Goal: Task Accomplishment & Management: Manage account settings

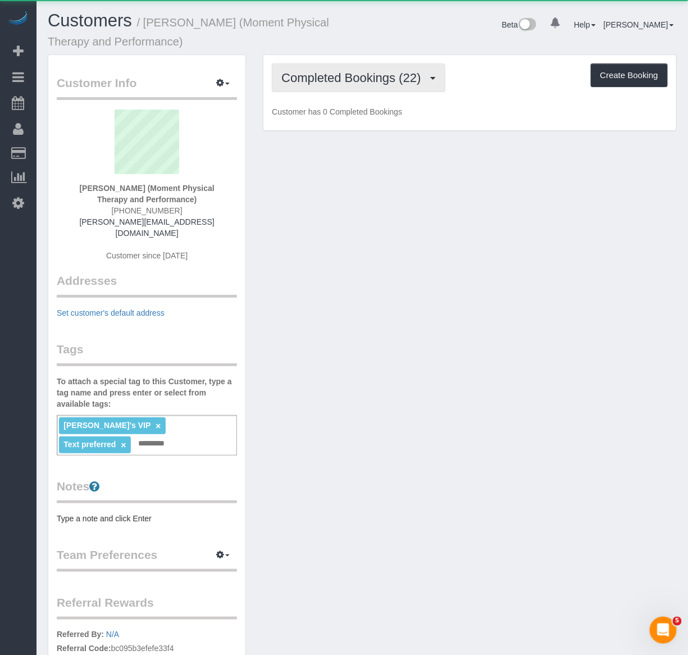
click at [317, 89] on button "Completed Bookings (22)" at bounding box center [358, 77] width 173 height 29
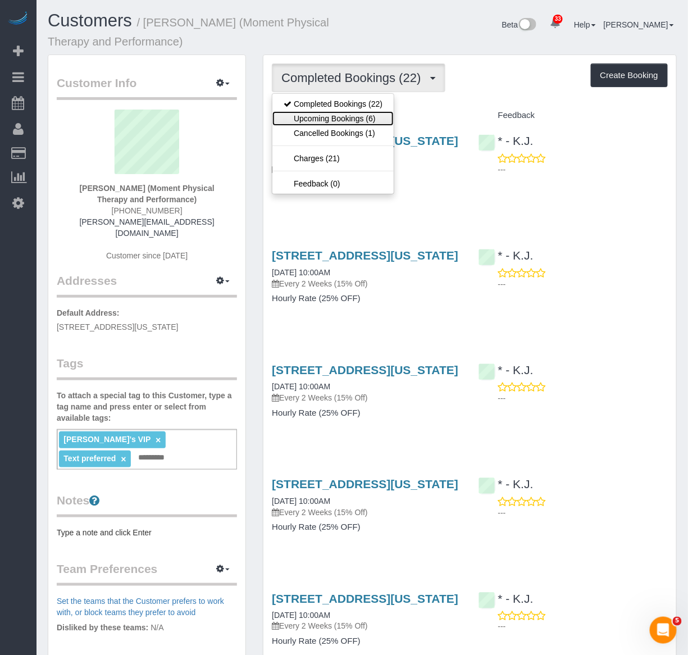
click at [313, 115] on link "Upcoming Bookings (6)" at bounding box center [332, 118] width 121 height 15
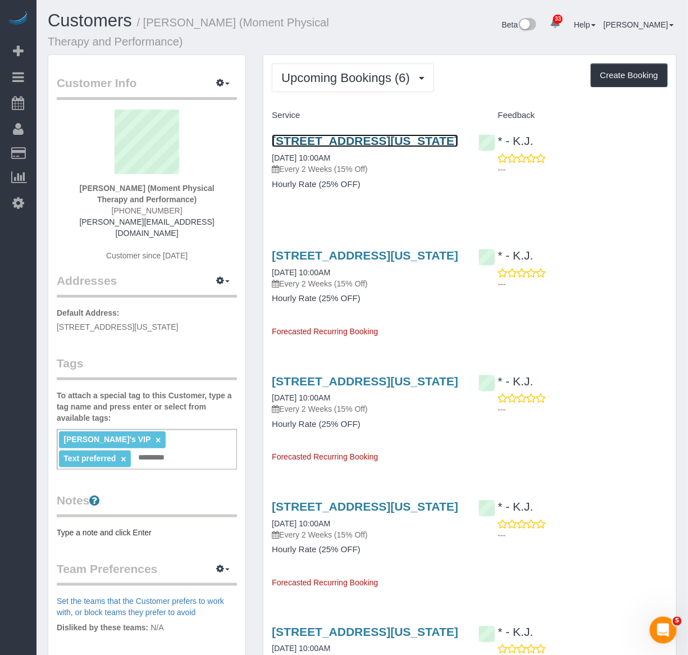
click at [307, 141] on link "[STREET_ADDRESS][US_STATE]" at bounding box center [365, 140] width 186 height 13
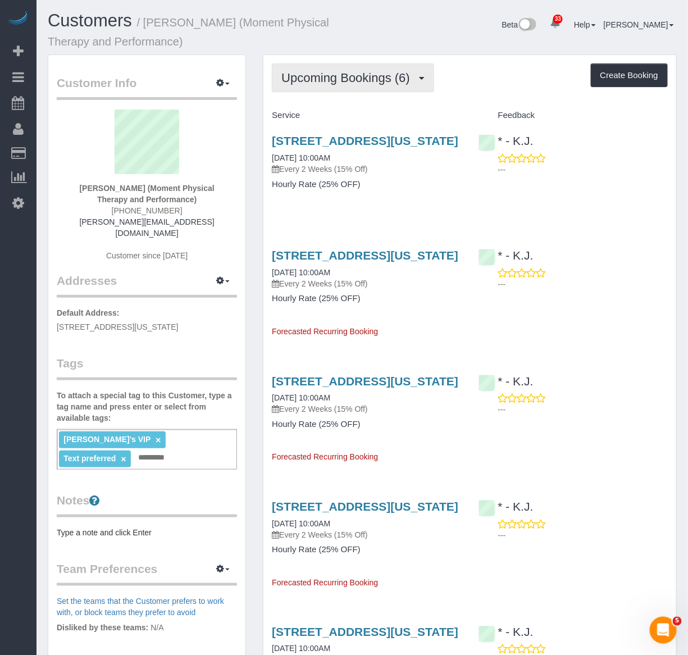
click at [318, 65] on button "Upcoming Bookings (6)" at bounding box center [353, 77] width 162 height 29
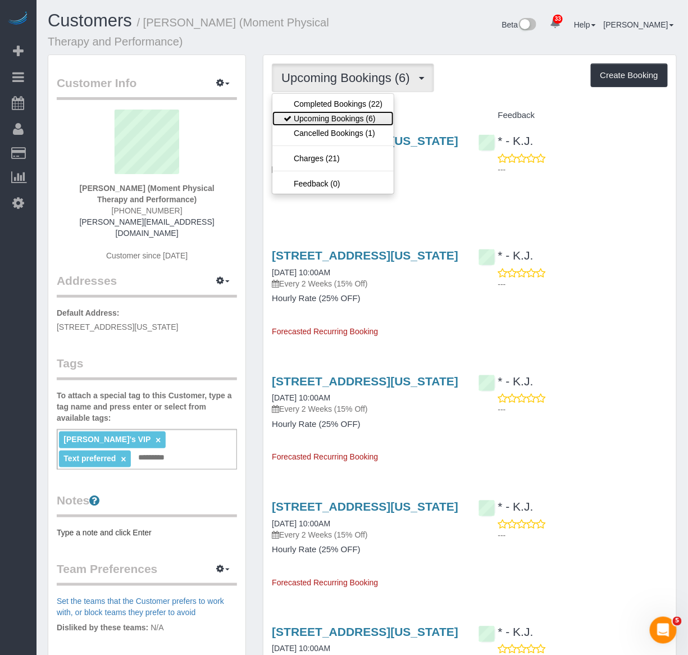
click at [310, 111] on link "Upcoming Bookings (6)" at bounding box center [332, 118] width 121 height 15
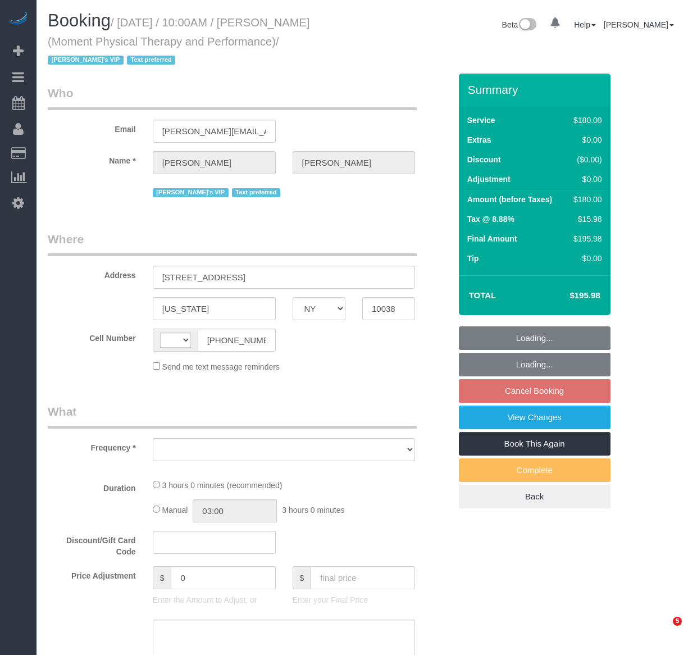
select select "NY"
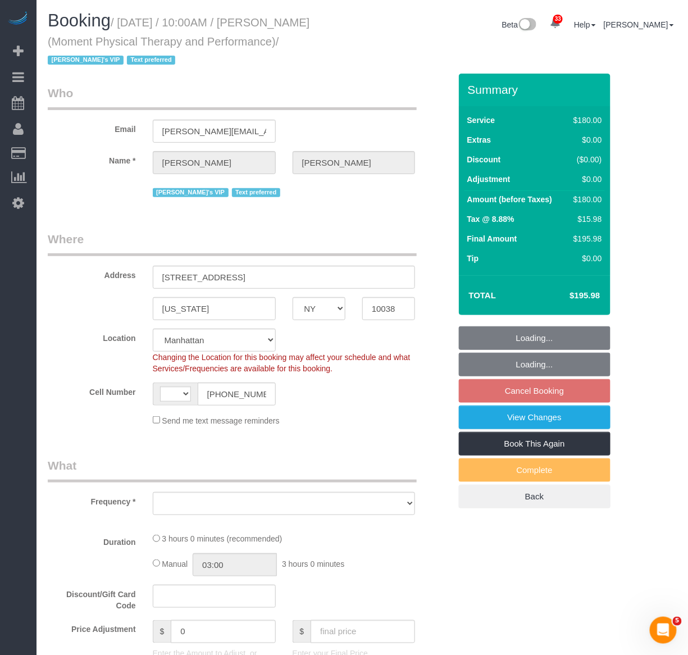
select select "string:US"
select select "object:822"
select select "spot1"
select select "number:56"
select select "number:79"
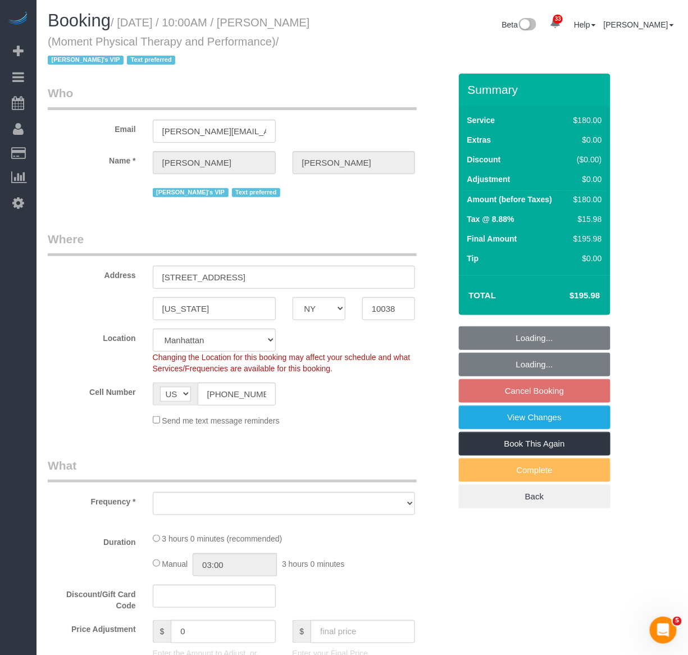
select select "number:15"
select select "number:7"
select select "object:1293"
select select "180"
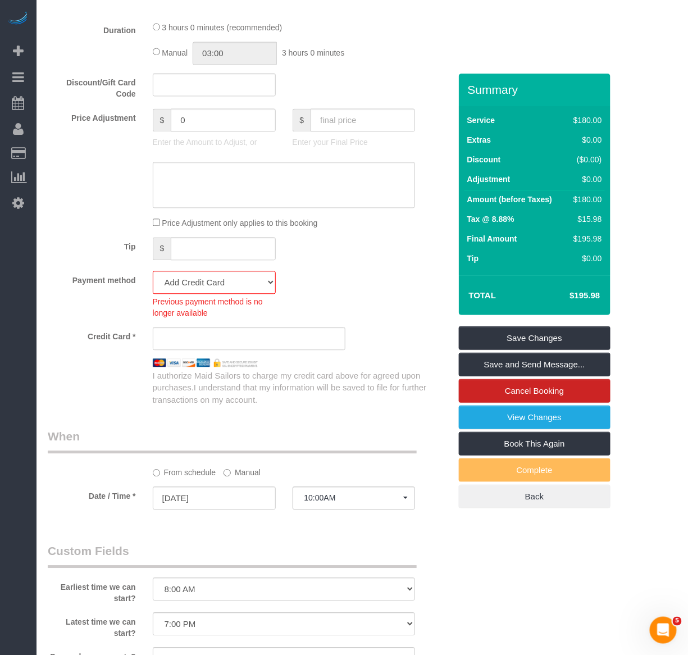
scroll to position [562, 0]
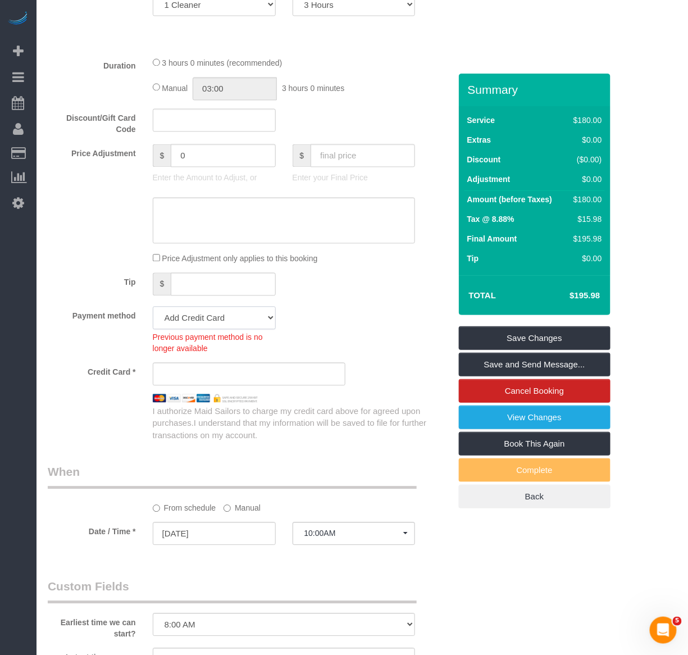
click at [204, 313] on select "Amex - 1021 - 08/2030 (Default) Add Credit Card ─────────────── Cash Check Payp…" at bounding box center [214, 318] width 123 height 23
click at [197, 332] on div "Previous payment method is no longer available" at bounding box center [214, 342] width 123 height 25
click at [197, 326] on select "Amex - 1021 - 08/2030 (Default) Add Credit Card ─────────────── Cash Check Payp…" at bounding box center [214, 318] width 123 height 23
select select "string:stripe-pm_1SE8WH4VGloSiKo7ND6SFn3I"
click at [153, 309] on select "Amex - 1021 - 08/2030 (Default) Add Credit Card ─────────────── Cash Check Payp…" at bounding box center [214, 318] width 123 height 23
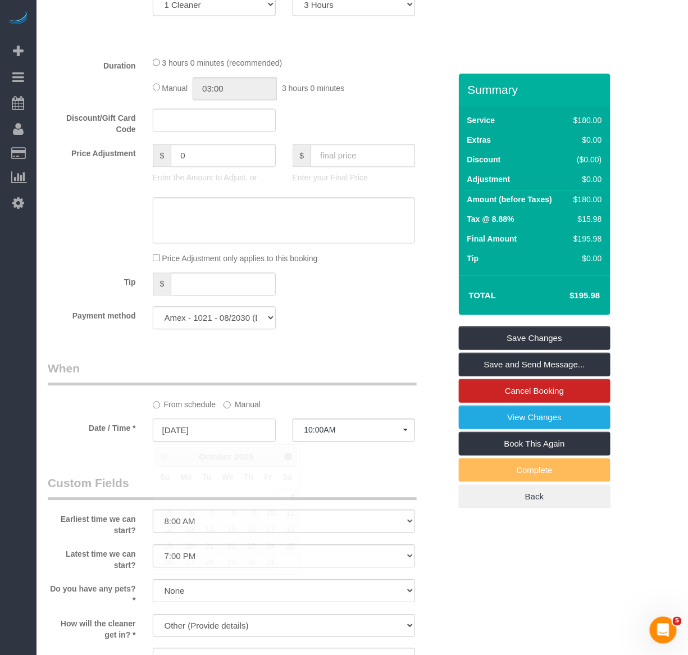
click at [205, 428] on input "10/04/2025" at bounding box center [214, 430] width 123 height 23
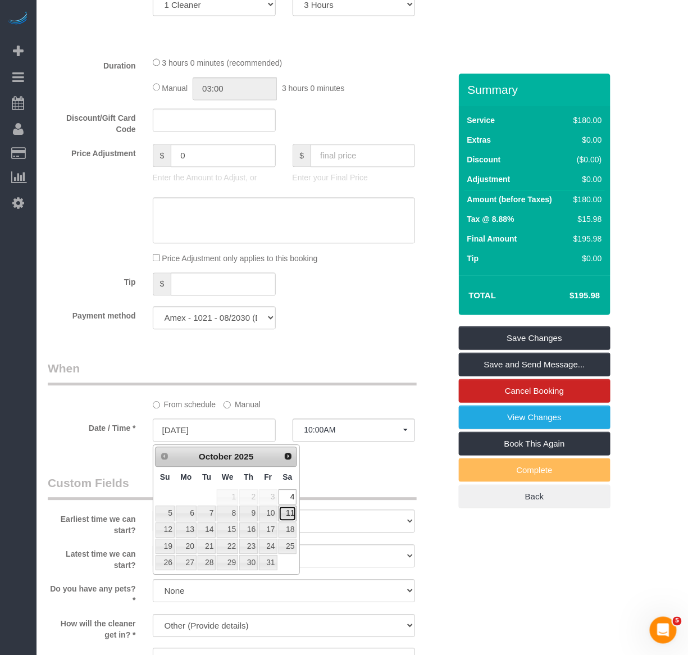
click at [285, 517] on link "11" at bounding box center [288, 513] width 19 height 15
type input "10/11/2025"
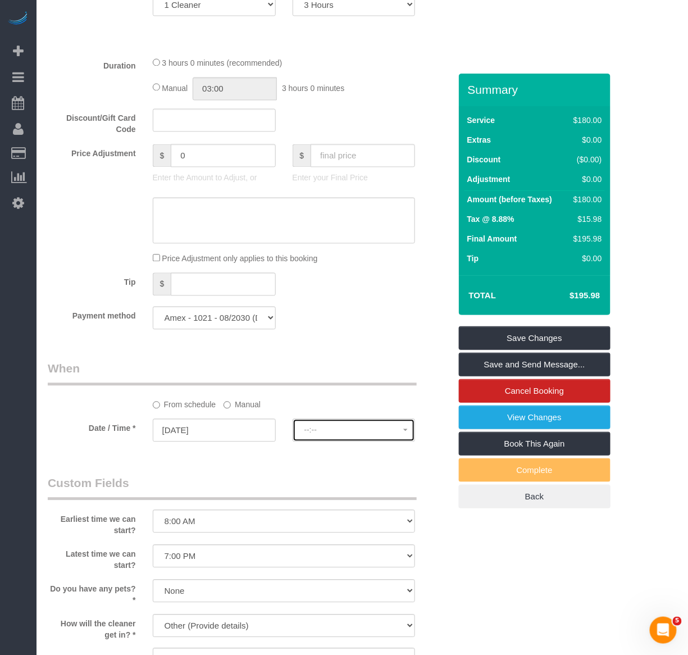
click at [336, 435] on span "--:--" at bounding box center [353, 430] width 99 height 9
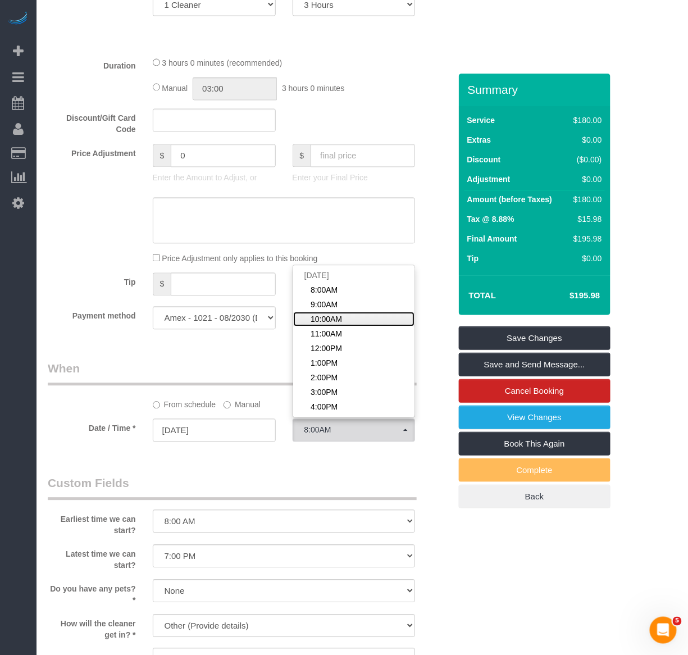
click at [337, 320] on span "10:00AM" at bounding box center [326, 319] width 31 height 11
select select "spot58"
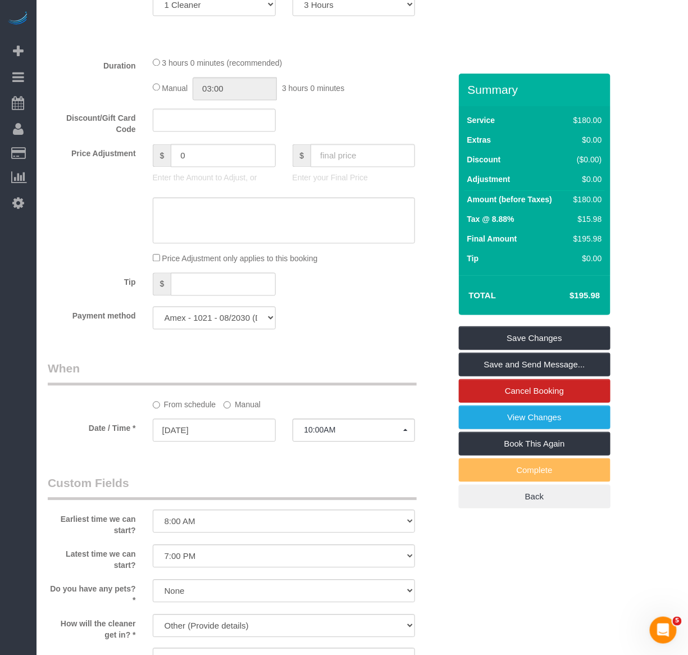
click at [329, 343] on div "Who Email andy@momentptp.com Name * Andy Fata-Chan Jacky's VIP Text preferred W…" at bounding box center [248, 350] width 419 height 1676
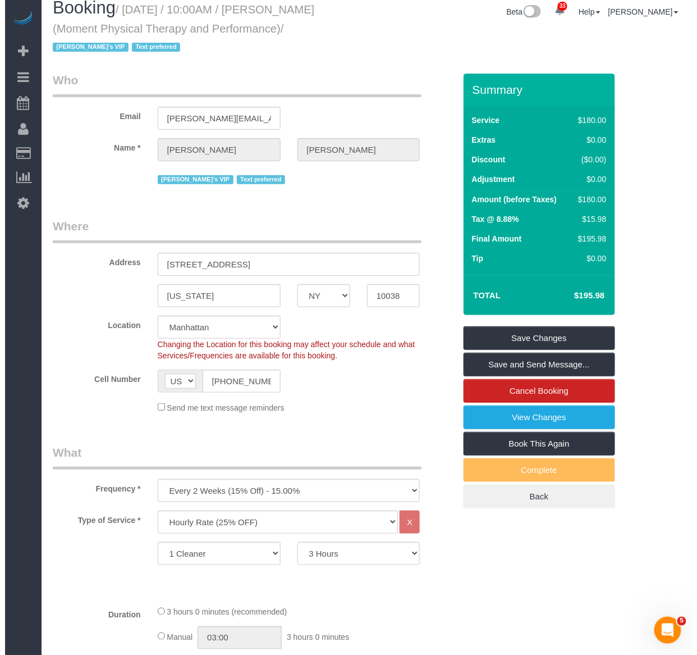
scroll to position [0, 0]
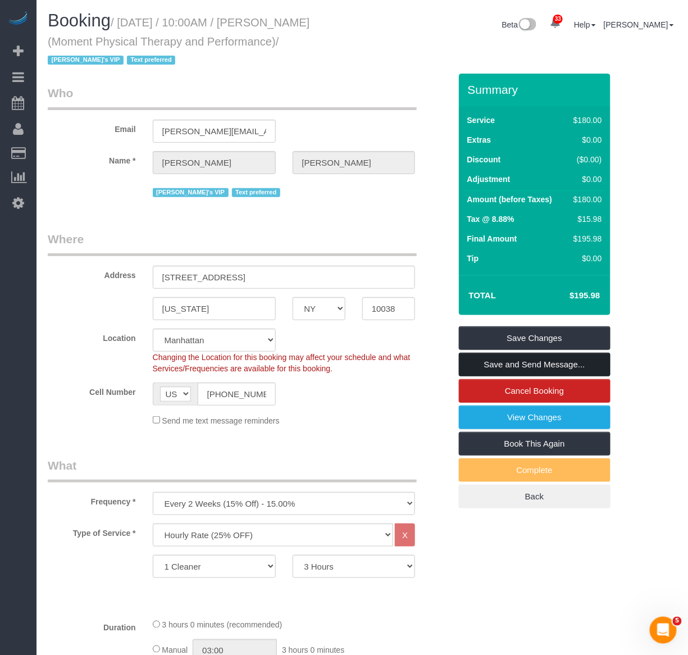
click at [556, 360] on link "Save and Send Message..." at bounding box center [535, 365] width 152 height 24
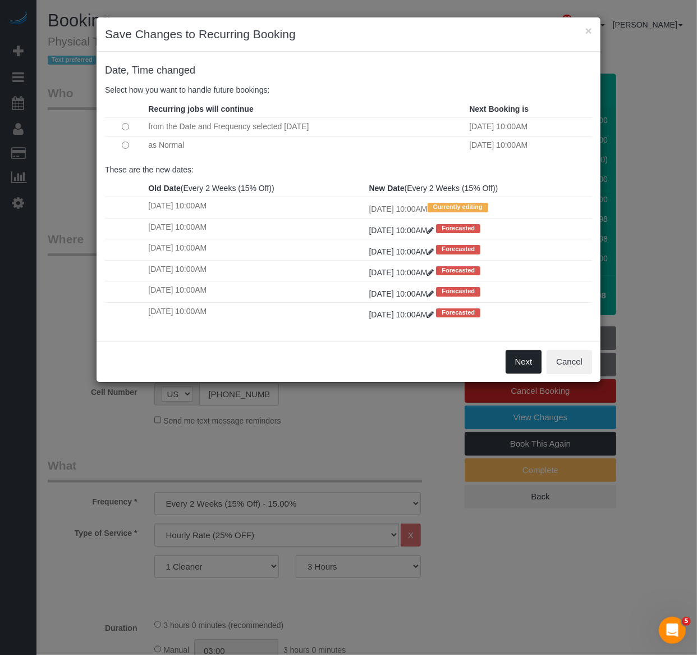
drag, startPoint x: 529, startPoint y: 375, endPoint x: -609, endPoint y: 382, distance: 1138.2
click at [0, 382] on html "× Save Changes to Recurring Booking Date, Time changed Select how you want to h…" at bounding box center [348, 327] width 697 height 655
click at [511, 361] on button "Next" at bounding box center [524, 362] width 36 height 24
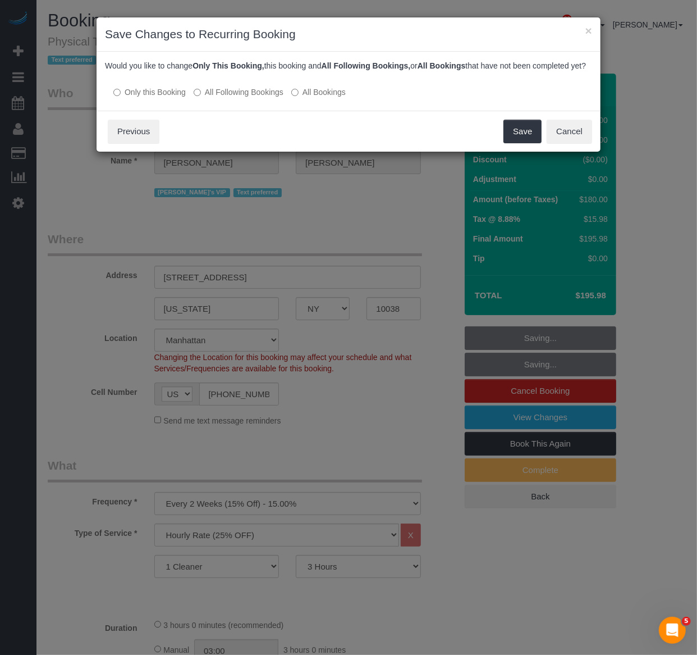
click at [202, 98] on label "All Following Bookings" at bounding box center [239, 91] width 90 height 11
click at [529, 139] on button "Save" at bounding box center [523, 132] width 38 height 24
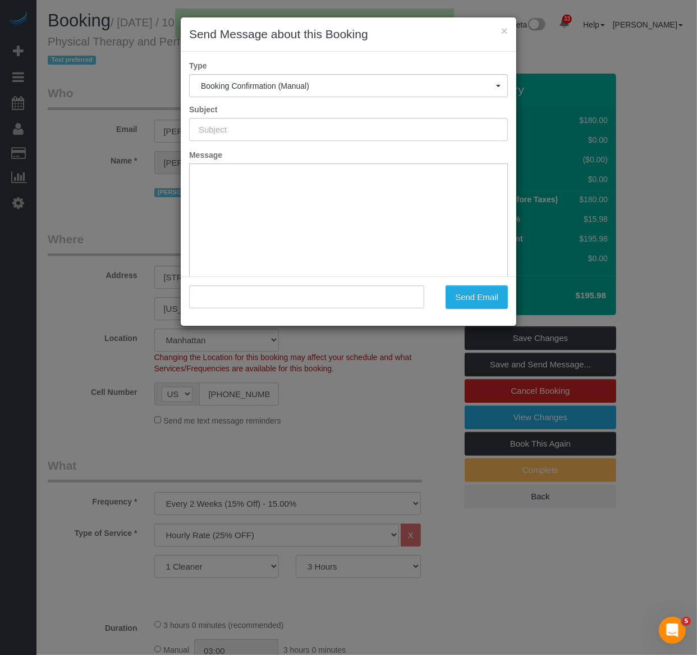
type input "Cleaning Confirmed for 10/11/2025 at 10:00am"
type input ""Andy Fata-Chan" <andy@momentptp.com>"
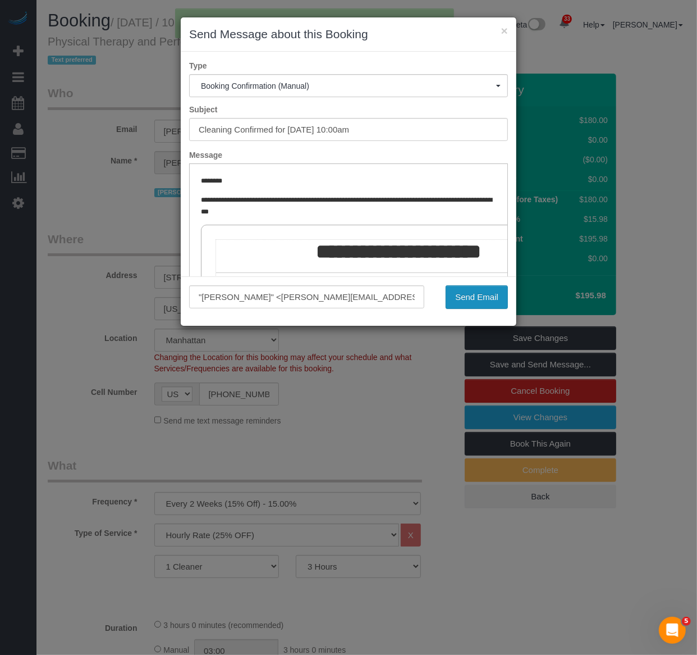
click at [490, 304] on button "Send Email" at bounding box center [477, 297] width 62 height 24
